Goal: Transaction & Acquisition: Purchase product/service

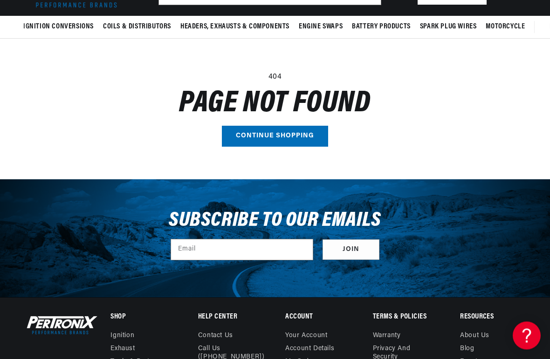
scroll to position [68, 0]
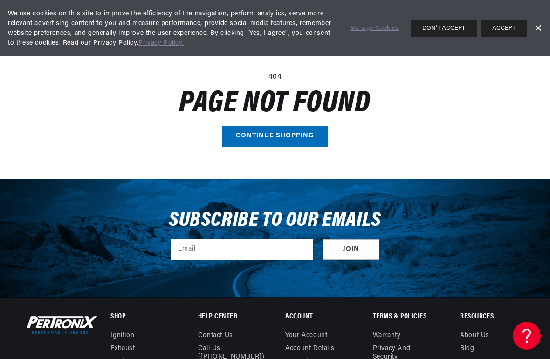
click at [304, 133] on link "Continue shopping" at bounding box center [275, 136] width 106 height 21
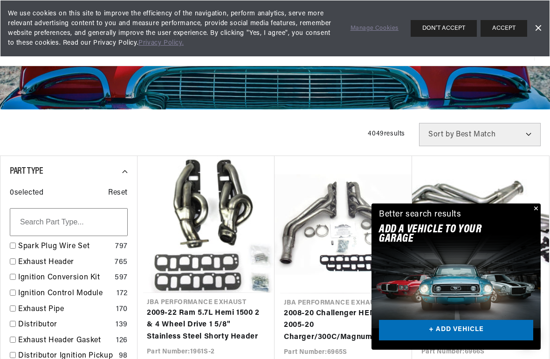
scroll to position [0, 466]
click at [511, 30] on button "ACCEPT" at bounding box center [504, 28] width 47 height 17
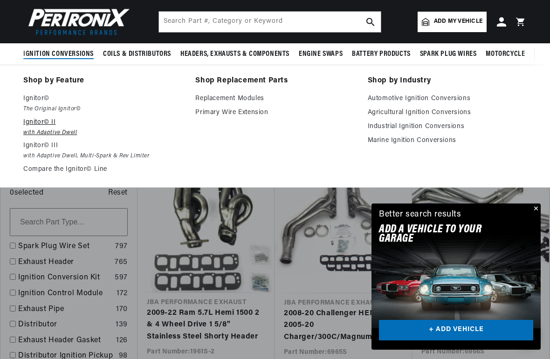
click at [48, 117] on p "Ignitor© II" at bounding box center [102, 122] width 159 height 11
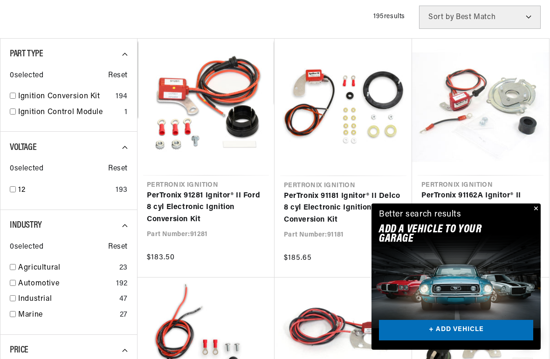
scroll to position [0, 466]
click at [534, 215] on button "Close" at bounding box center [534, 209] width 11 height 11
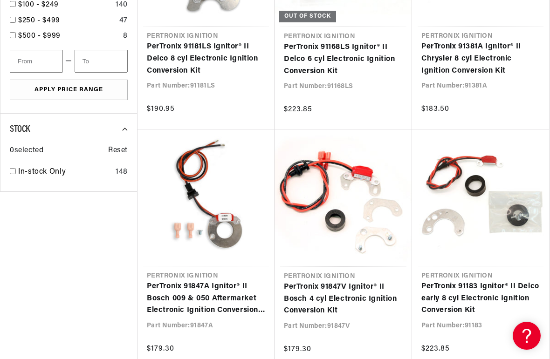
scroll to position [0, 932]
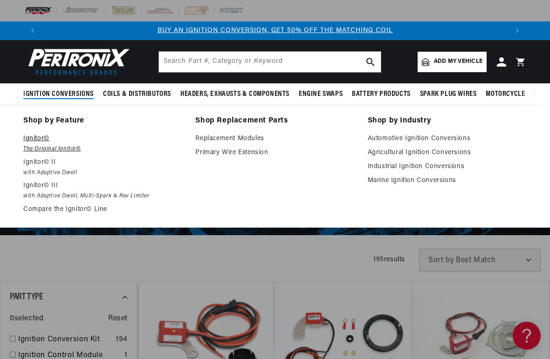
click at [70, 149] on em "The Original Ignitor©" at bounding box center [102, 149] width 159 height 10
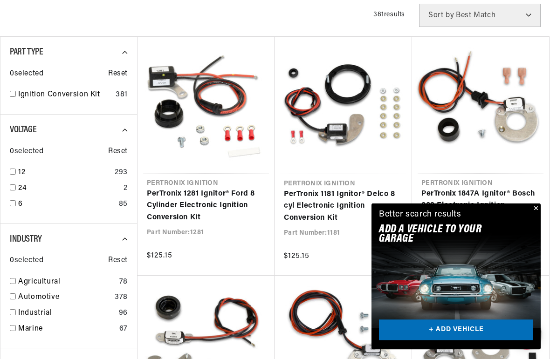
scroll to position [245, 0]
click at [531, 215] on button "Close" at bounding box center [534, 209] width 11 height 11
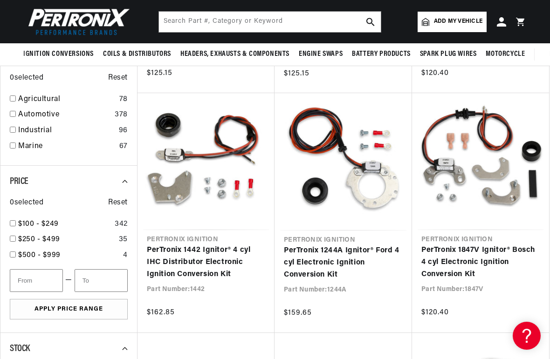
scroll to position [424, 0]
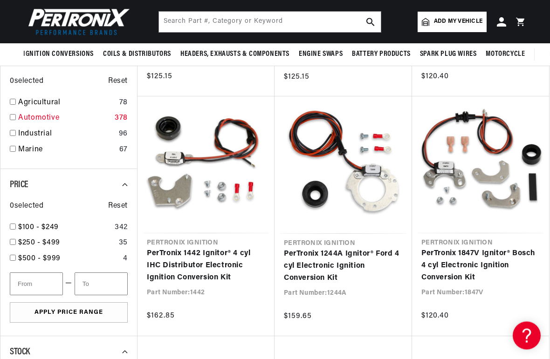
click at [48, 113] on link "Automotive" at bounding box center [64, 119] width 93 height 12
checkbox input "true"
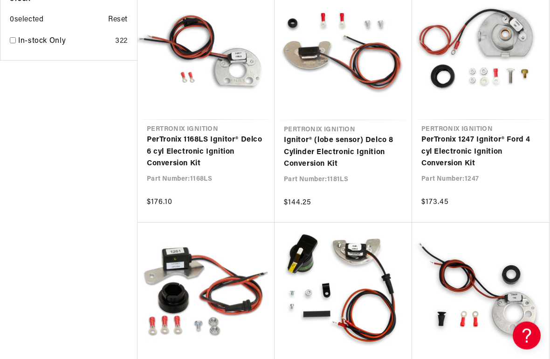
scroll to position [0, 932]
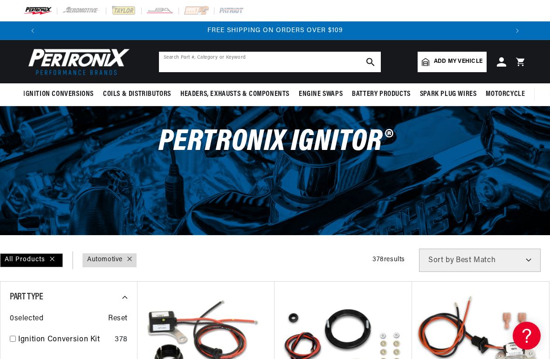
click at [262, 63] on input "text" at bounding box center [270, 62] width 222 height 21
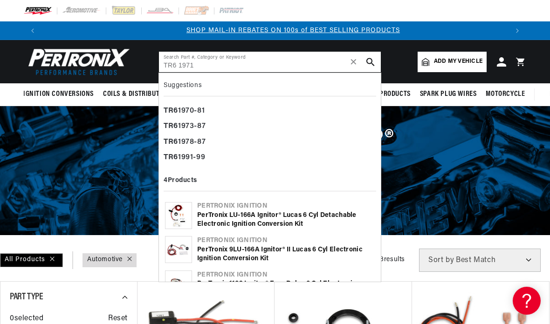
scroll to position [0, 466]
type input "TR6 1971"
click at [206, 112] on div "TR6 1970-81" at bounding box center [270, 111] width 213 height 16
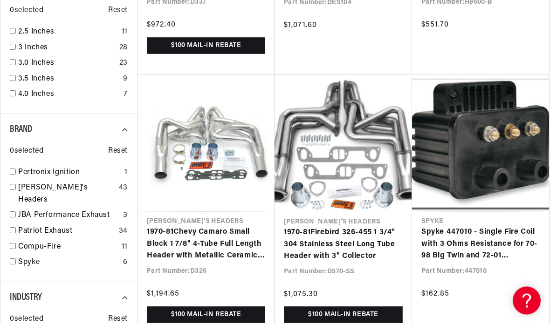
scroll to position [0, 179]
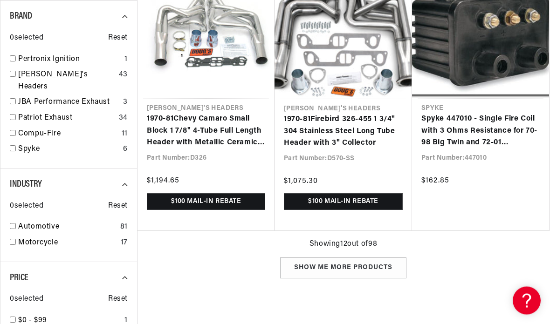
type input "1970-81"
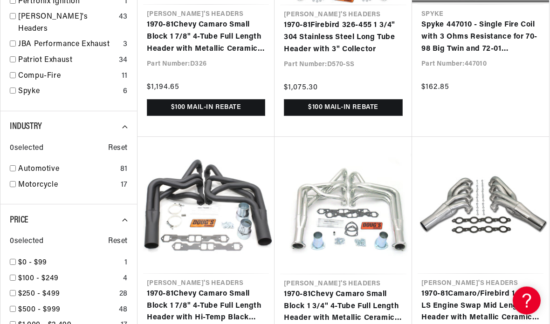
scroll to position [0, 466]
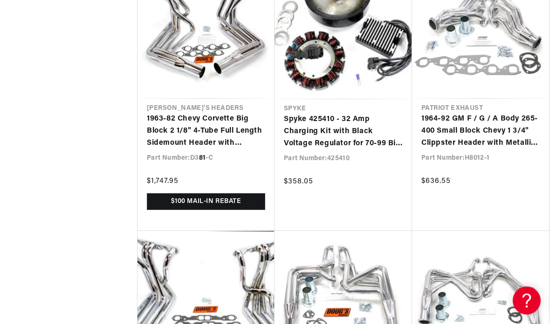
scroll to position [0, 932]
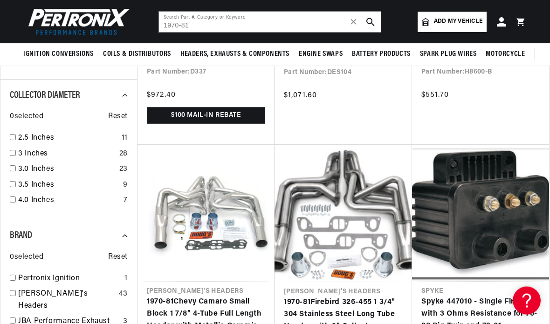
click at [470, 17] on span "Add my vehicle" at bounding box center [458, 21] width 48 height 9
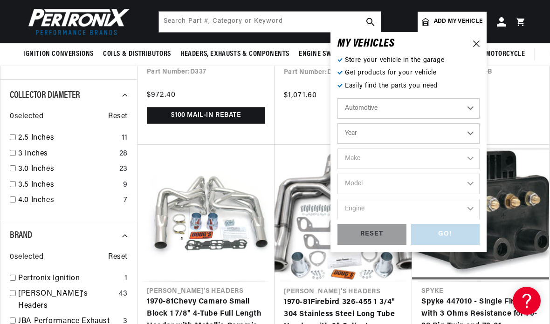
click at [470, 106] on select "Automotive Agricultural Industrial Marine Motorcycle" at bounding box center [408, 108] width 142 height 21
click at [471, 136] on select "Year 2022 2021 2020 2019 2018 2017 2016 2015 2014 2013 2012 2011 2010 2009 2008…" at bounding box center [408, 134] width 142 height 21
select select "1971"
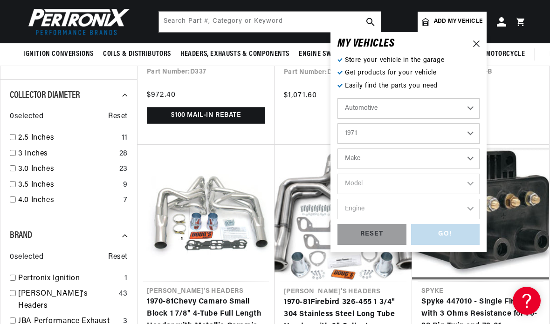
scroll to position [0, 466]
click at [438, 159] on select "Make Alfa Romeo American Motors Aston Martin Audi Austin Avanti BMW Buick Cadil…" at bounding box center [408, 159] width 142 height 21
select select "Triumph"
click at [469, 183] on select "Model GT6 Spitfire TR6" at bounding box center [408, 184] width 142 height 21
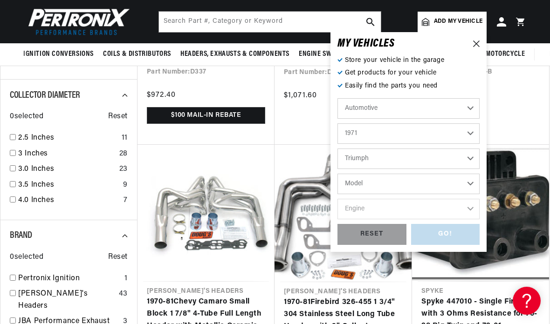
scroll to position [0, 932]
select select "TR6"
click at [466, 213] on select "Engine 2.5L" at bounding box center [408, 209] width 142 height 21
select select "2.5L"
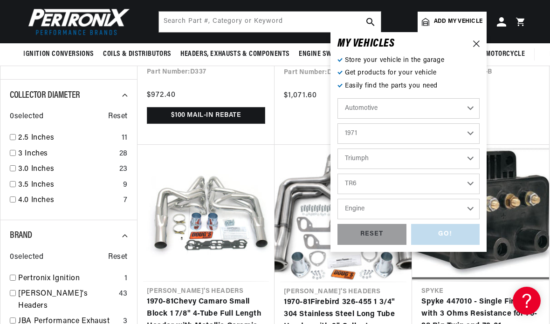
select select "2.5L"
click at [450, 240] on div "GO!" at bounding box center [445, 234] width 69 height 21
type input "1970-81"
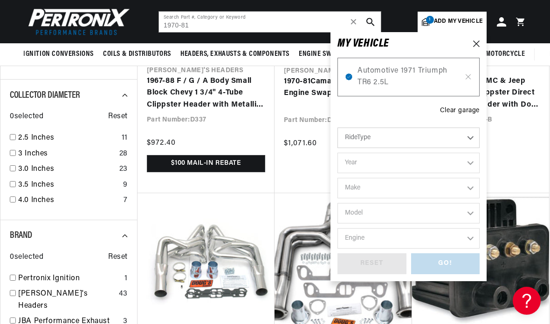
scroll to position [0, 932]
click at [80, 273] on link "Pertronix Ignition" at bounding box center [69, 279] width 103 height 12
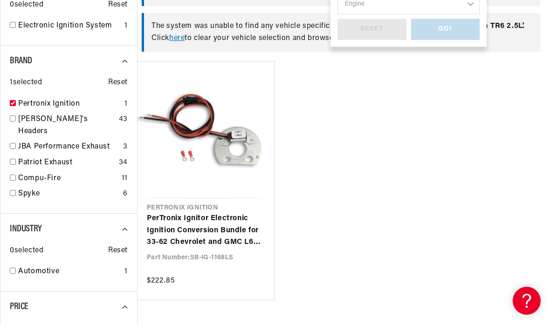
scroll to position [0, 932]
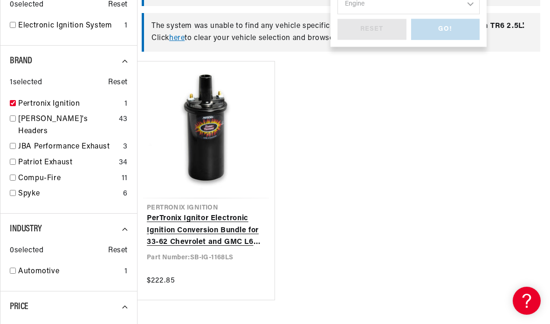
click at [230, 232] on link "PerTronix Ignitor Electronic Ignition Conversion Bundle for 33-62 Chevrolet and…" at bounding box center [206, 231] width 118 height 36
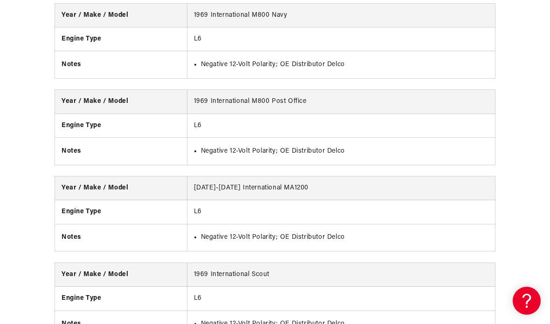
scroll to position [0, 466]
